Goal: Navigation & Orientation: Go to known website

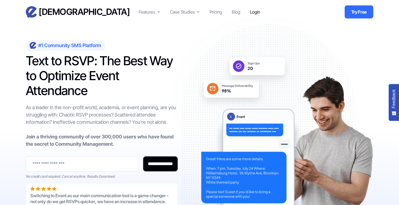
click at [254, 11] on div "Login" at bounding box center [255, 12] width 10 height 7
click at [247, 9] on ul "Features Text-to-RSVP & Event Check-In Targeted Messaging & Scheduled Sends CRM…" at bounding box center [200, 12] width 122 height 8
click at [254, 13] on div "Login" at bounding box center [255, 12] width 10 height 7
